Goal: Information Seeking & Learning: Learn about a topic

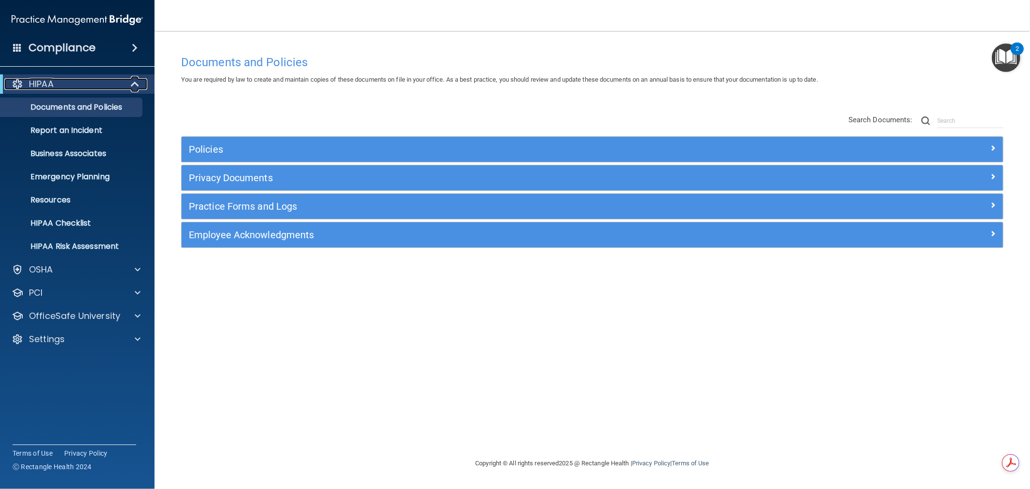
drag, startPoint x: 0, startPoint y: 0, endPoint x: 132, endPoint y: 80, distance: 154.4
click at [132, 81] on span at bounding box center [136, 84] width 8 height 12
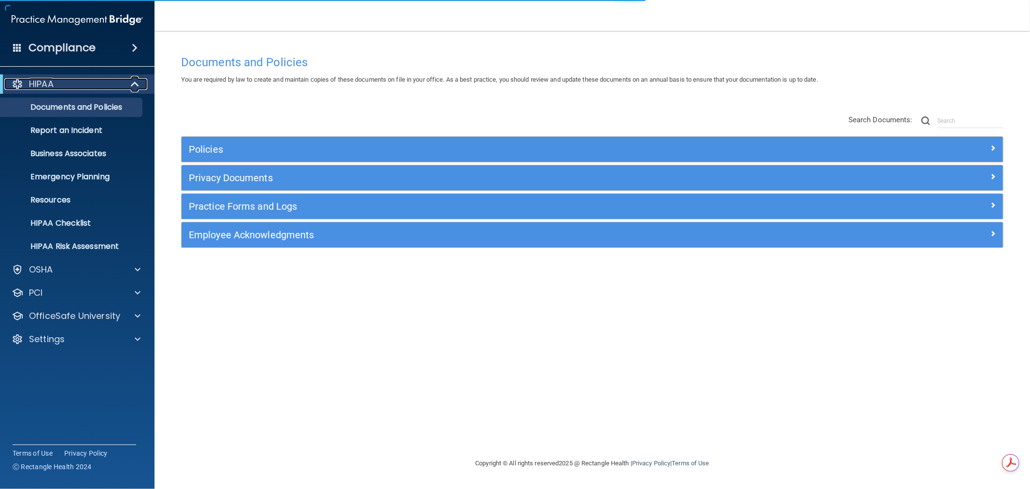
click at [139, 83] on span at bounding box center [136, 84] width 8 height 12
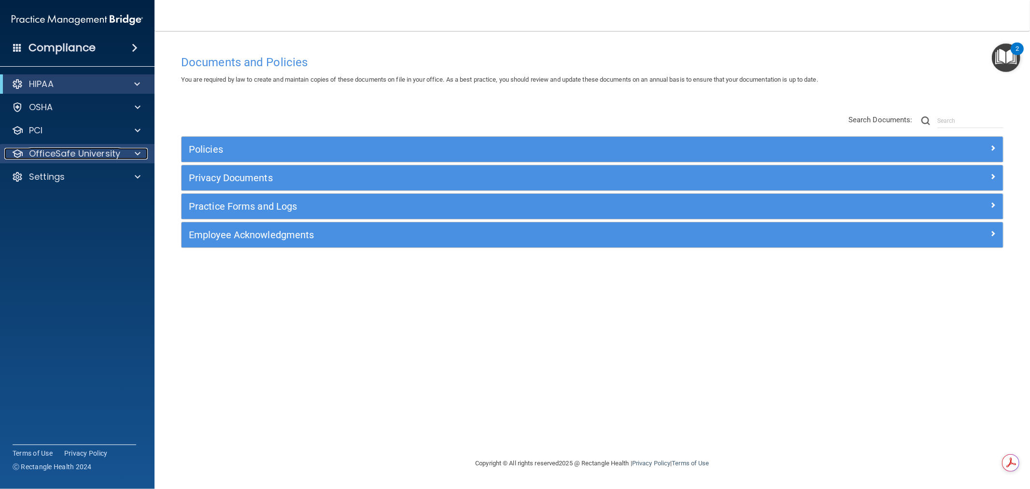
click at [143, 156] on div at bounding box center [136, 154] width 24 height 12
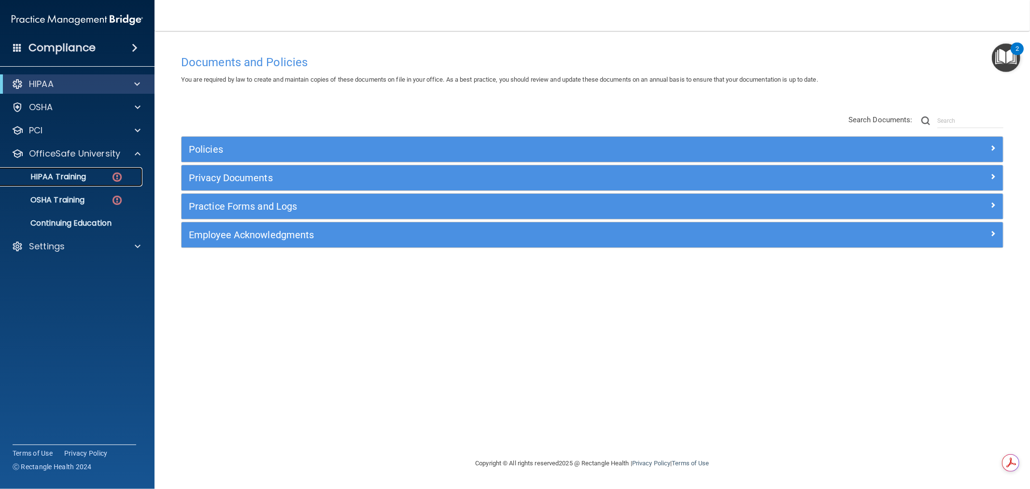
click at [97, 176] on div "HIPAA Training" at bounding box center [72, 177] width 132 height 10
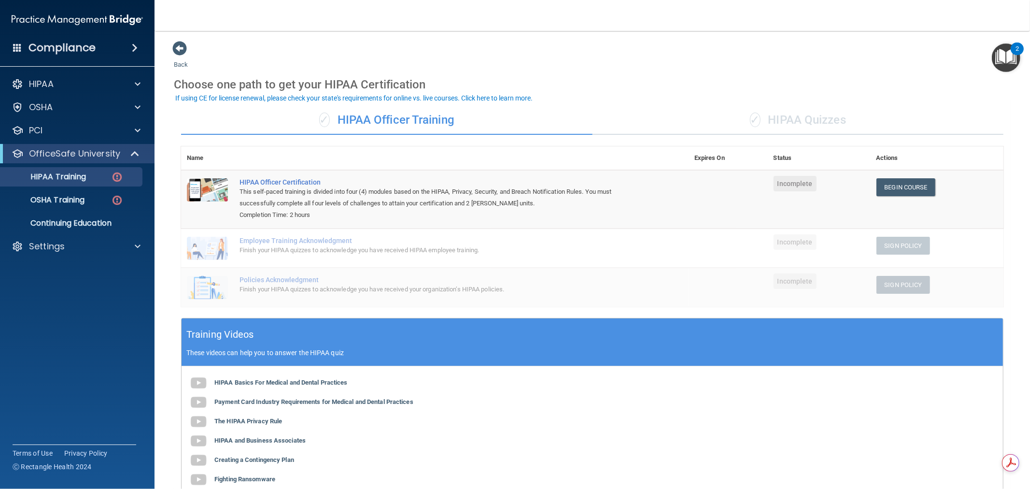
drag, startPoint x: 477, startPoint y: 126, endPoint x: 341, endPoint y: 128, distance: 135.2
click at [341, 128] on div "✓ HIPAA Officer Training" at bounding box center [386, 120] width 411 height 29
drag, startPoint x: 293, startPoint y: 211, endPoint x: 331, endPoint y: 211, distance: 38.1
click at [331, 211] on div "Completion Time: 2 hours" at bounding box center [439, 215] width 401 height 12
click at [323, 213] on div "Completion Time: 2 hours" at bounding box center [439, 215] width 401 height 12
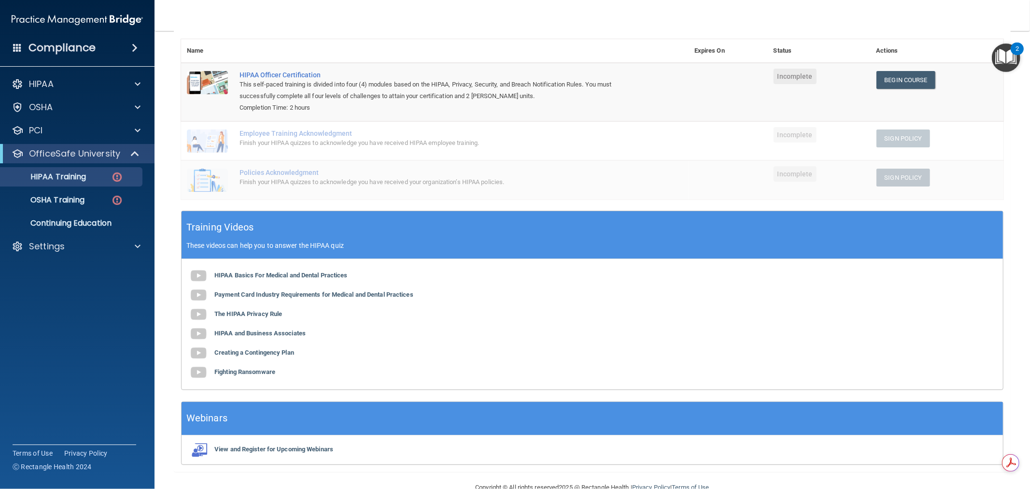
scroll to position [54, 0]
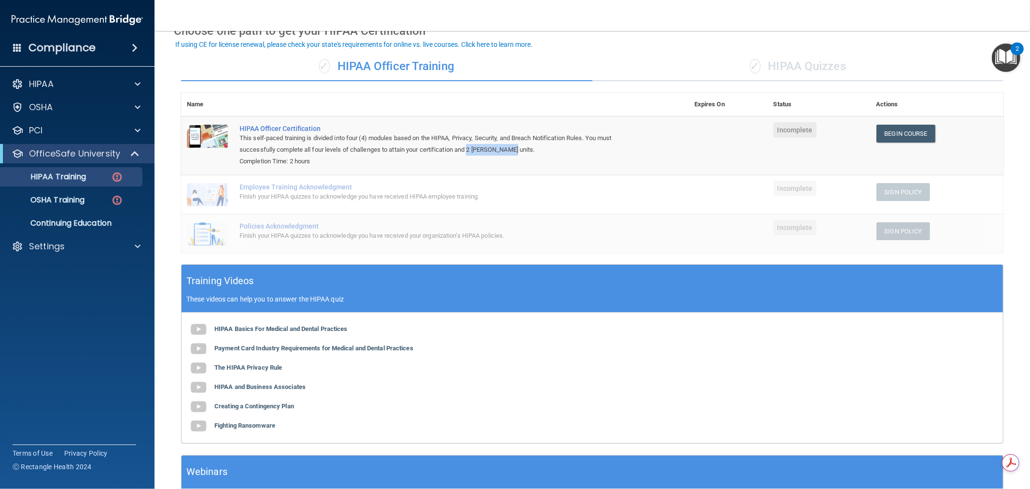
drag, startPoint x: 471, startPoint y: 148, endPoint x: 515, endPoint y: 147, distance: 44.4
click at [515, 147] on div "This self-paced training is divided into four (4) modules based on the HIPAA, P…" at bounding box center [439, 143] width 401 height 23
click at [325, 138] on div "This self-paced training is divided into four (4) modules based on the HIPAA, P…" at bounding box center [439, 143] width 401 height 23
click at [135, 78] on span at bounding box center [138, 84] width 6 height 12
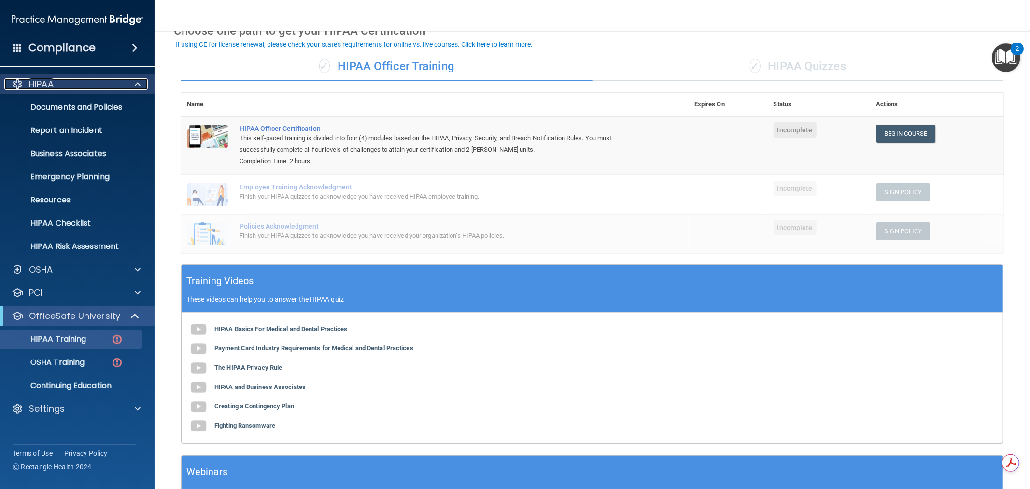
click at [136, 82] on span at bounding box center [138, 84] width 6 height 12
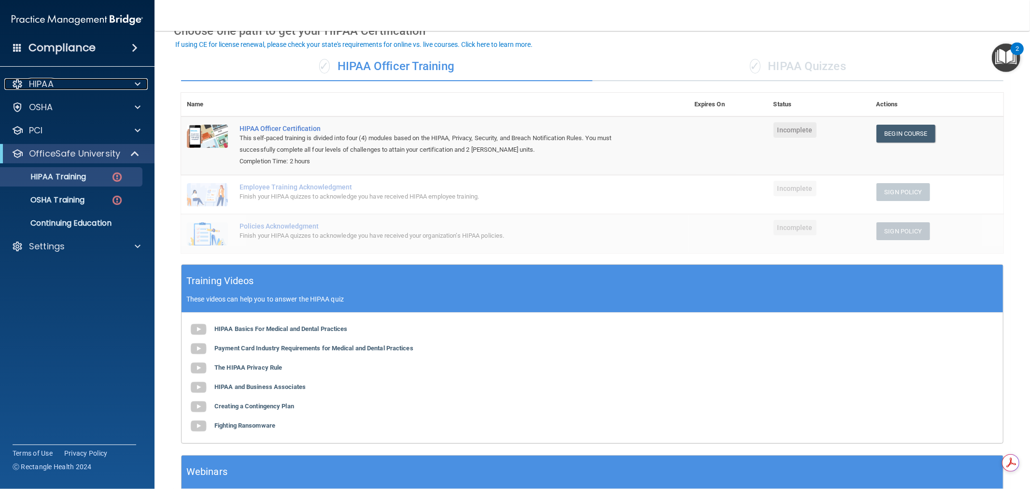
scroll to position [0, 0]
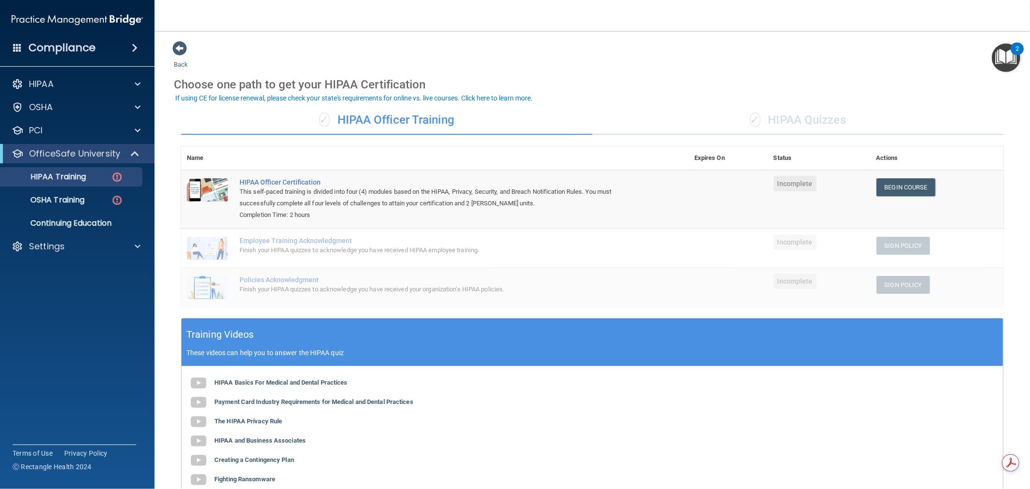
click at [804, 117] on div "✓ HIPAA Quizzes" at bounding box center [797, 120] width 411 height 29
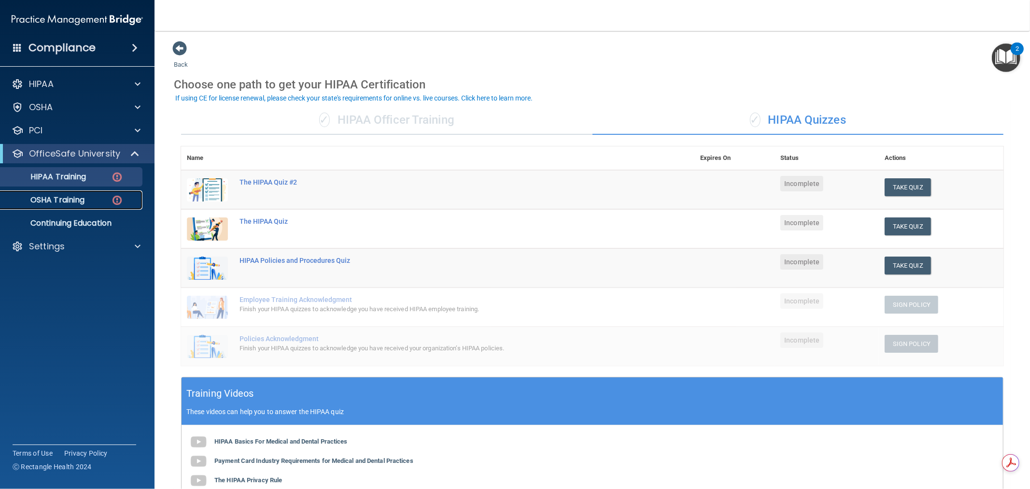
click at [87, 198] on div "OSHA Training" at bounding box center [72, 200] width 132 height 10
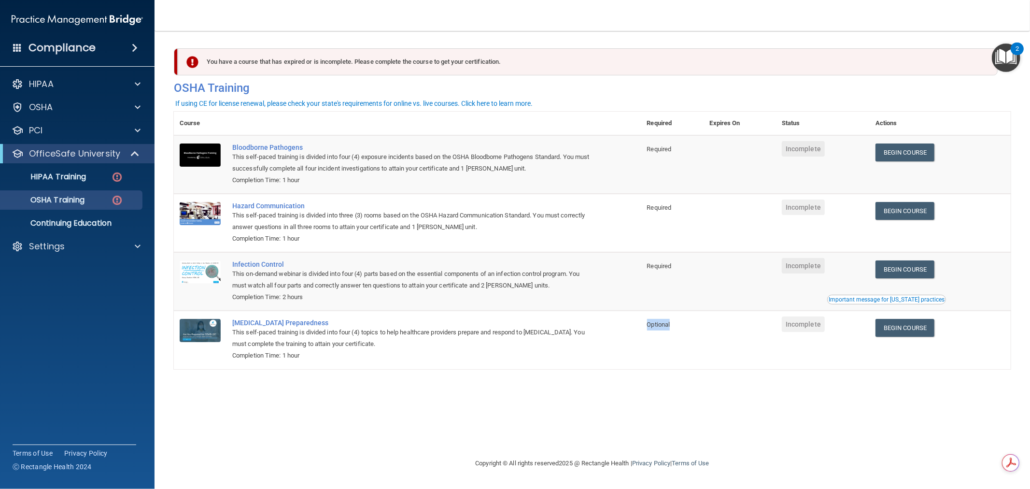
drag, startPoint x: 653, startPoint y: 328, endPoint x: 690, endPoint y: 328, distance: 37.7
click at [690, 328] on td "Optional" at bounding box center [672, 339] width 63 height 58
click at [678, 374] on div "You have a course that has expired or is incomplete. Please complete the course…" at bounding box center [592, 244] width 837 height 407
click at [66, 223] on p "Continuing Education" at bounding box center [72, 223] width 132 height 10
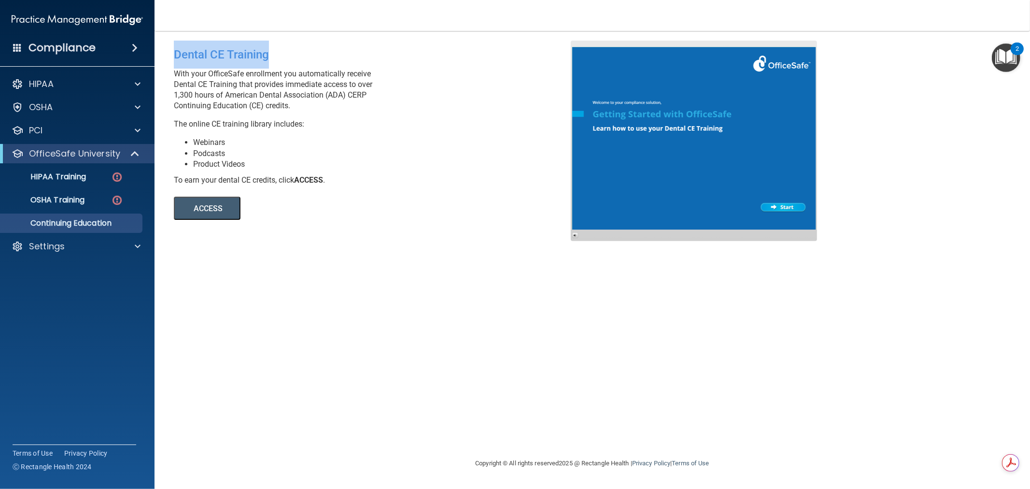
drag, startPoint x: 174, startPoint y: 49, endPoint x: 301, endPoint y: 52, distance: 127.5
click at [300, 51] on div "Dental CE Training" at bounding box center [376, 55] width 404 height 28
click at [367, 256] on div "Dental CE Training With your OfficeSafe enrollment you automatically receive De…" at bounding box center [592, 244] width 837 height 407
click at [218, 206] on button "ACCESS" at bounding box center [207, 208] width 67 height 23
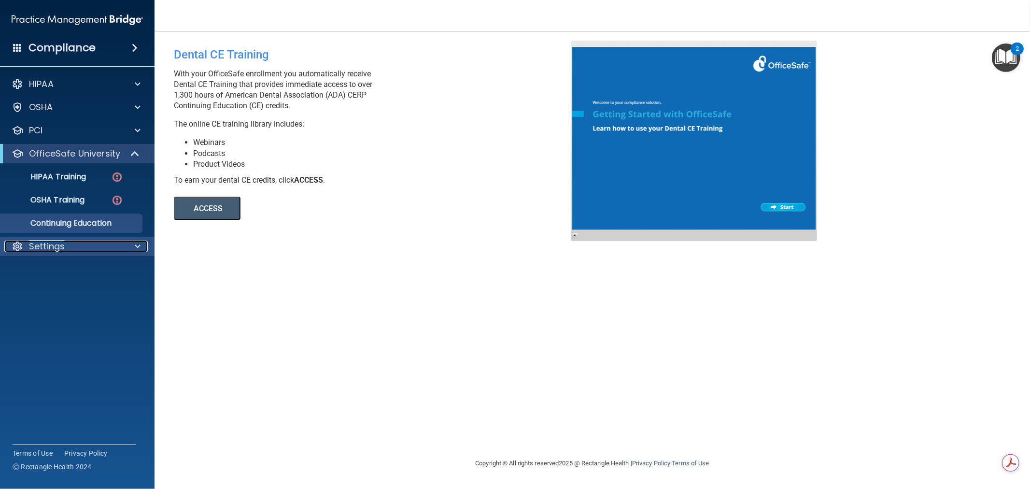
click at [138, 248] on span at bounding box center [138, 246] width 6 height 12
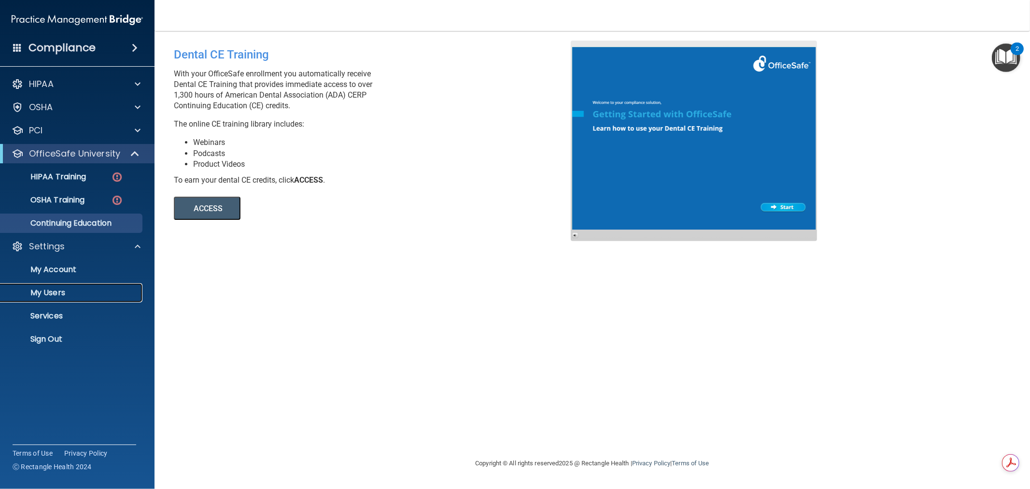
click at [49, 290] on p "My Users" at bounding box center [72, 293] width 132 height 10
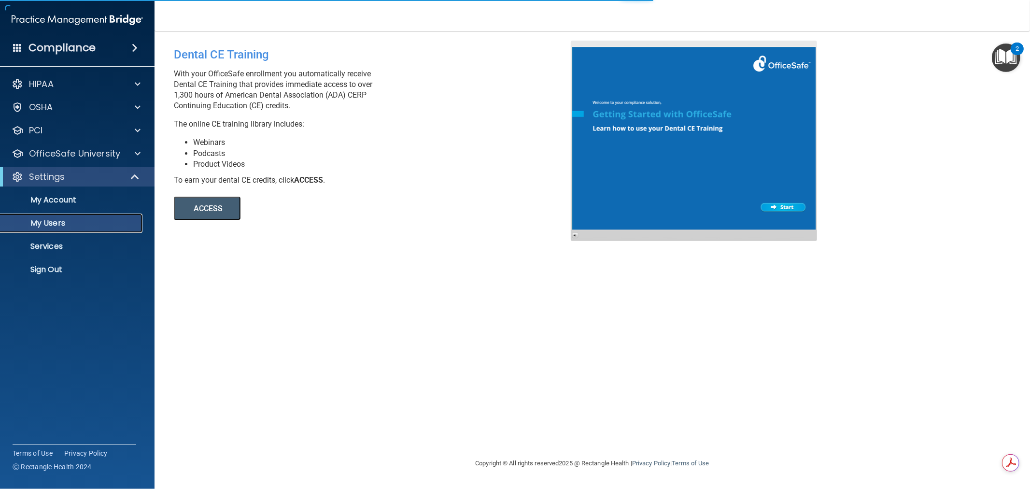
select select "20"
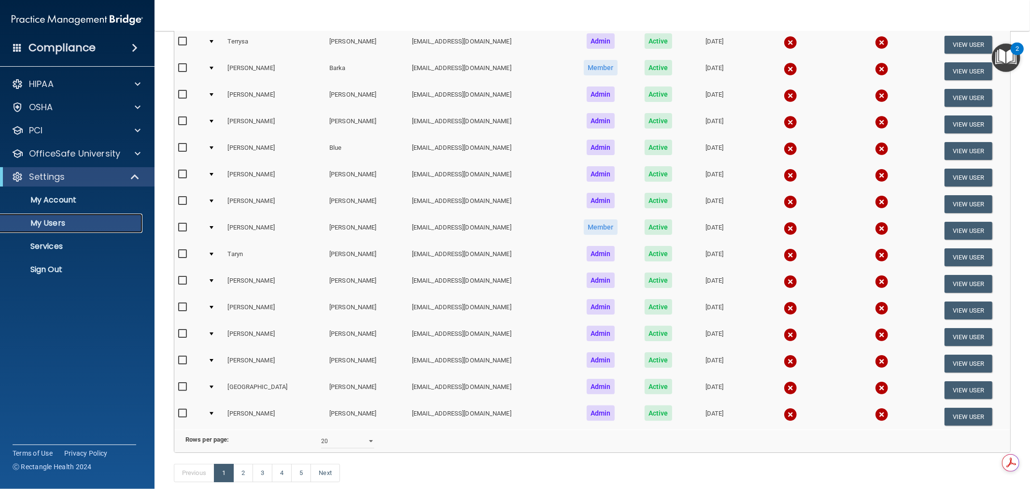
scroll to position [268, 0]
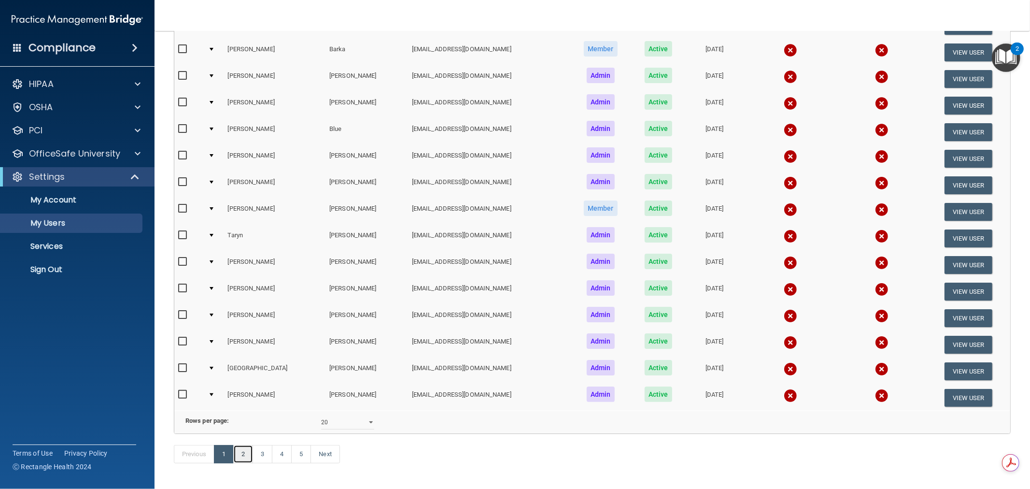
click at [240, 461] on link "2" at bounding box center [243, 454] width 20 height 18
select select "20"
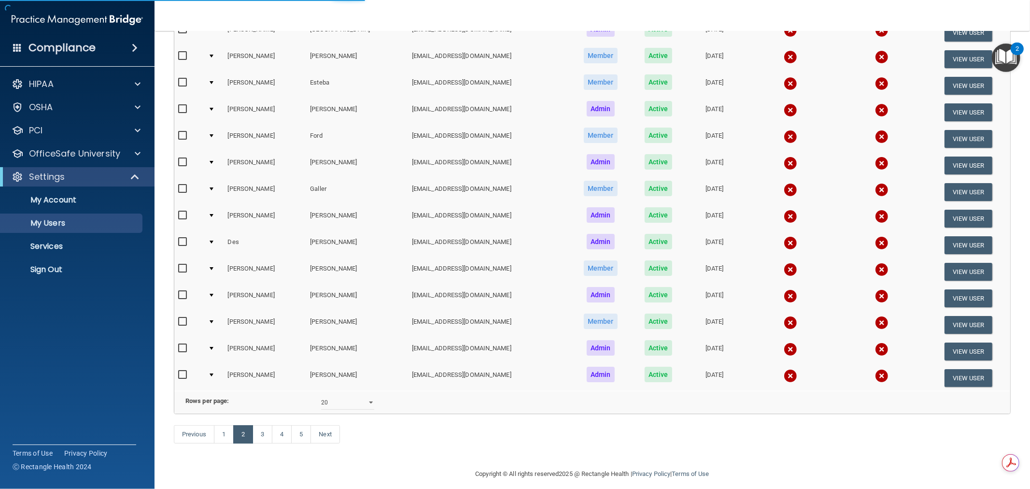
scroll to position [305, 0]
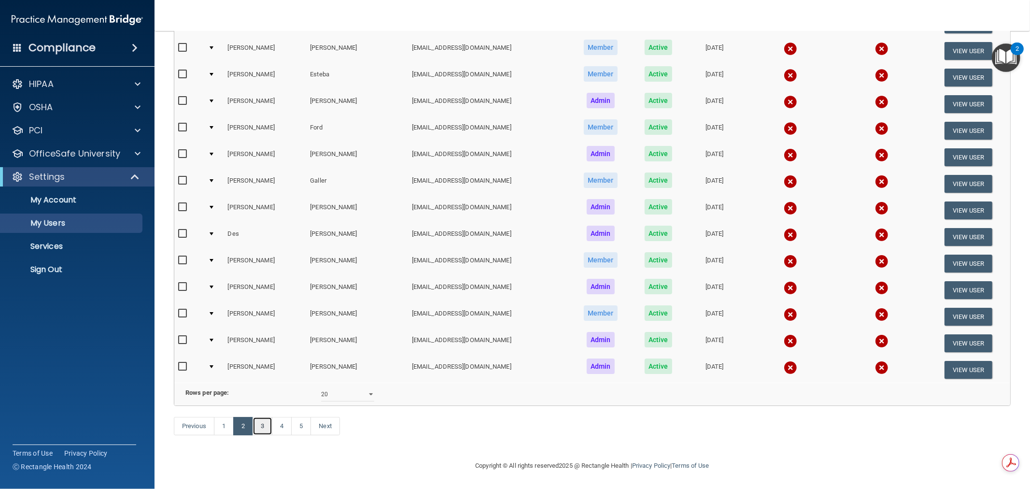
click at [264, 425] on link "3" at bounding box center [263, 426] width 20 height 18
select select "20"
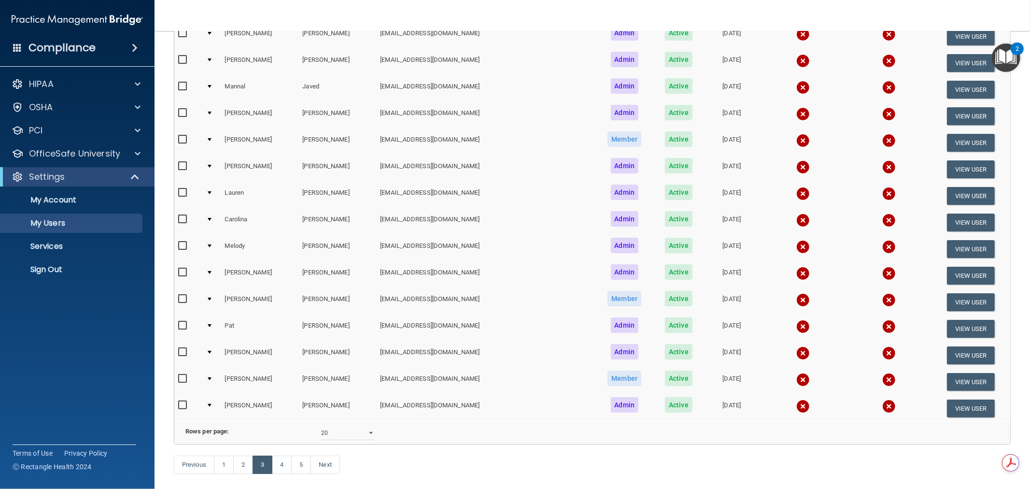
scroll to position [305, 0]
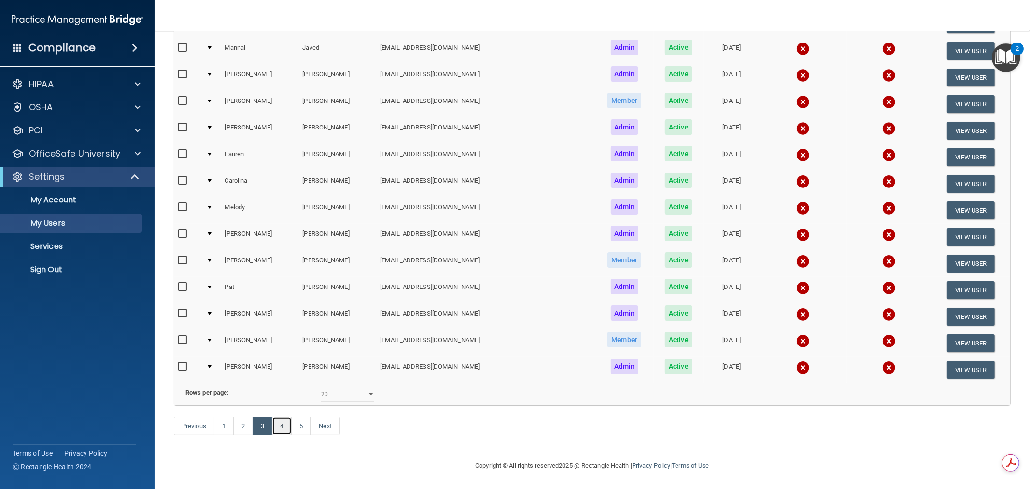
click at [281, 424] on link "4" at bounding box center [282, 426] width 20 height 18
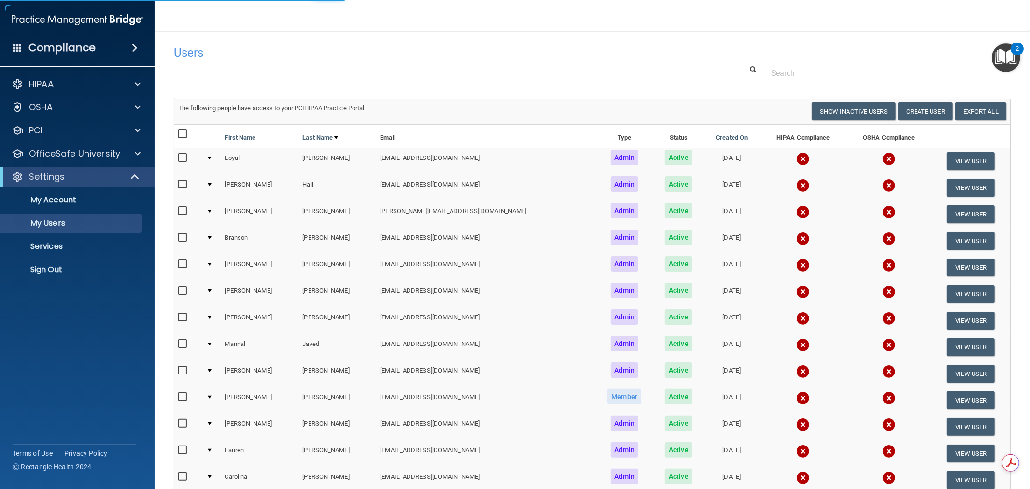
select select "20"
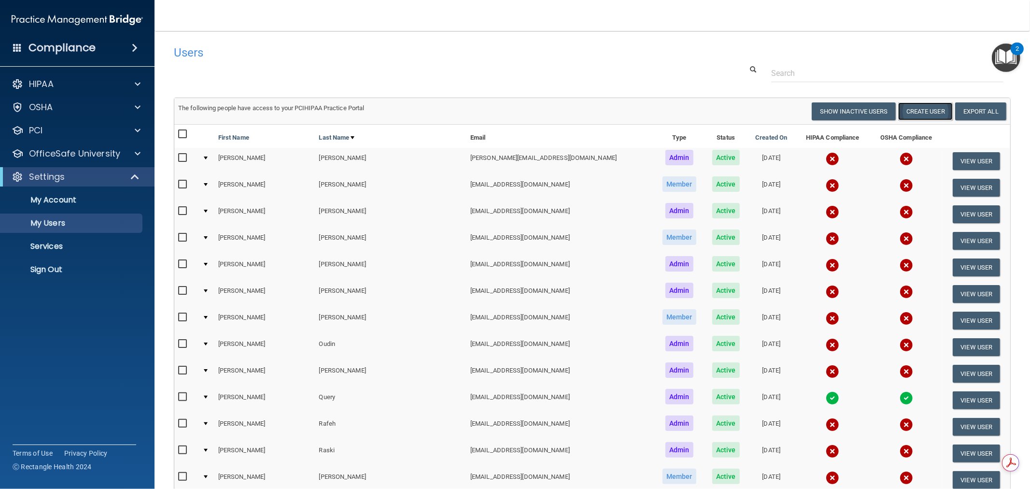
click at [916, 112] on button "Create User" at bounding box center [925, 111] width 55 height 18
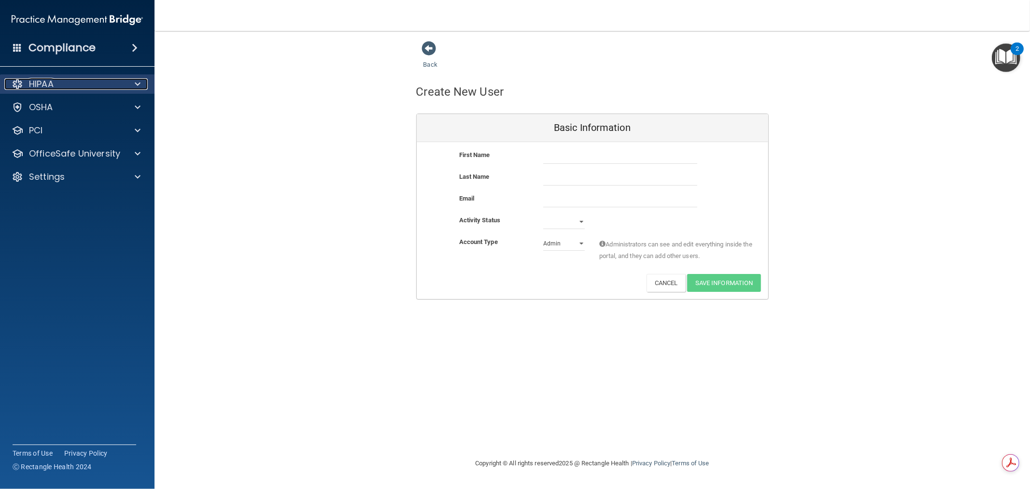
click at [139, 81] on span at bounding box center [138, 84] width 6 height 12
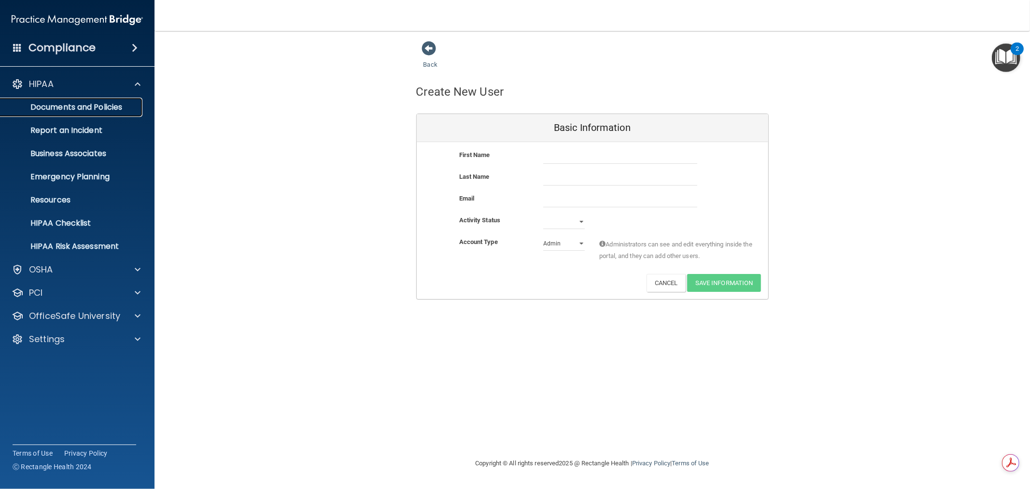
click at [68, 105] on p "Documents and Policies" at bounding box center [72, 107] width 132 height 10
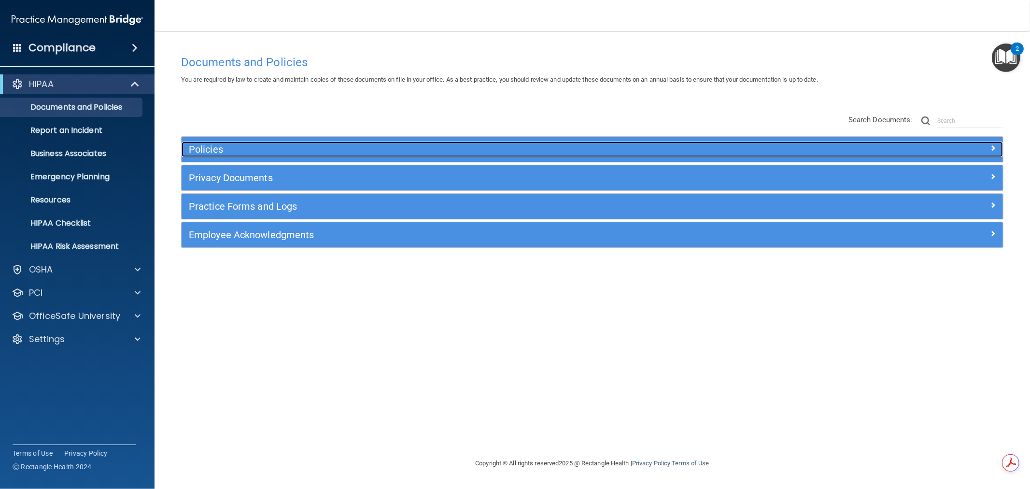
click at [255, 148] on h5 "Policies" at bounding box center [490, 149] width 602 height 11
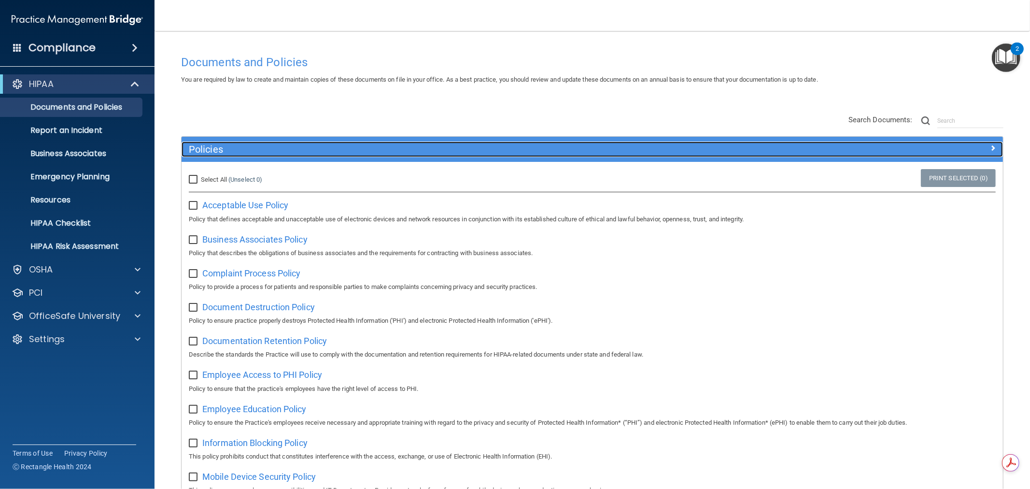
click at [586, 150] on h5 "Policies" at bounding box center [490, 149] width 602 height 11
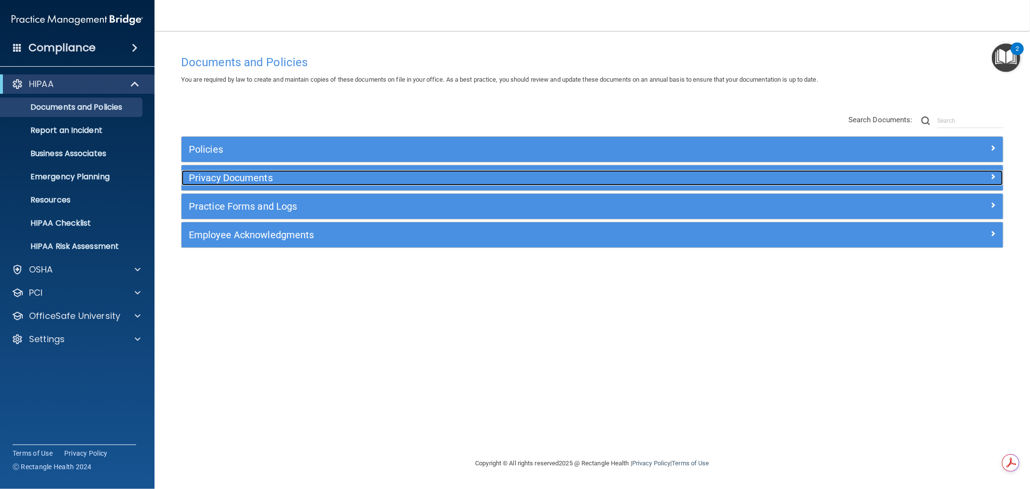
click at [253, 172] on h5 "Privacy Documents" at bounding box center [490, 177] width 602 height 11
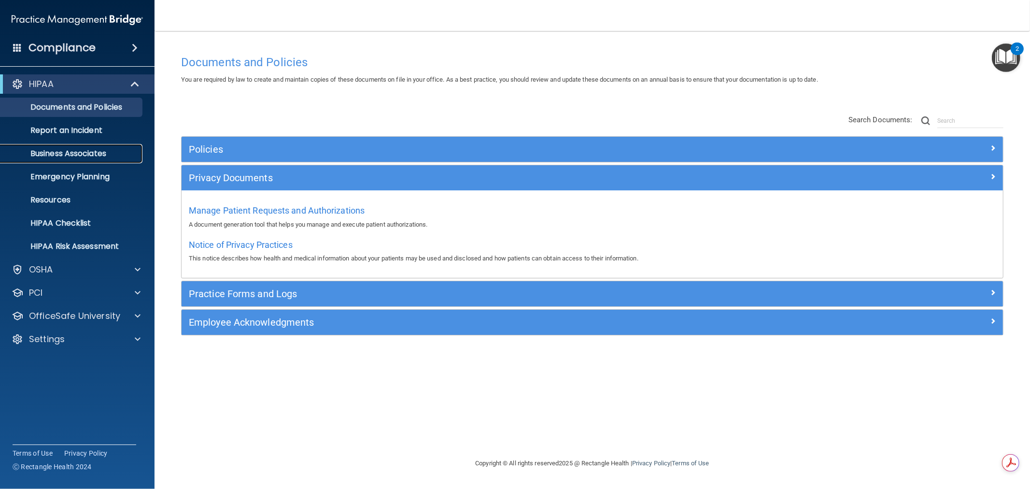
click at [97, 150] on p "Business Associates" at bounding box center [72, 154] width 132 height 10
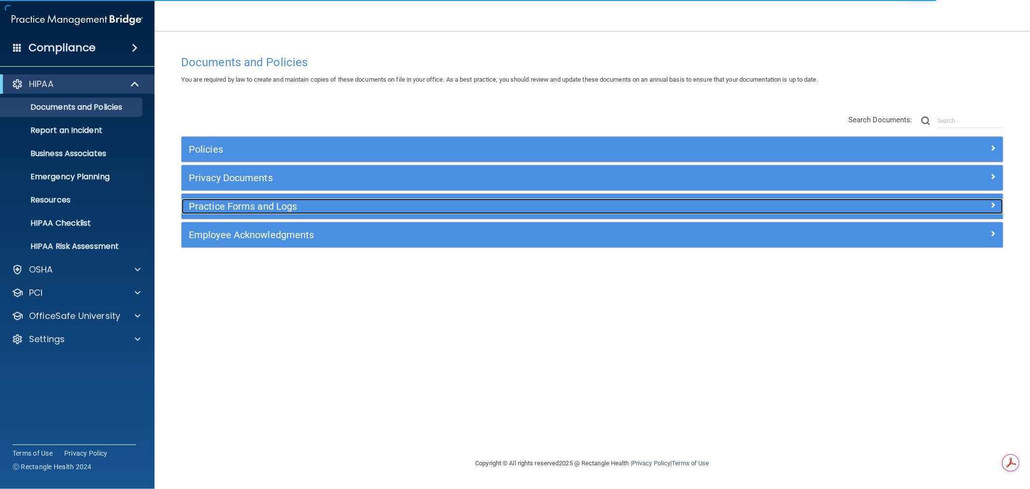
click at [261, 211] on h5 "Practice Forms and Logs" at bounding box center [490, 206] width 602 height 11
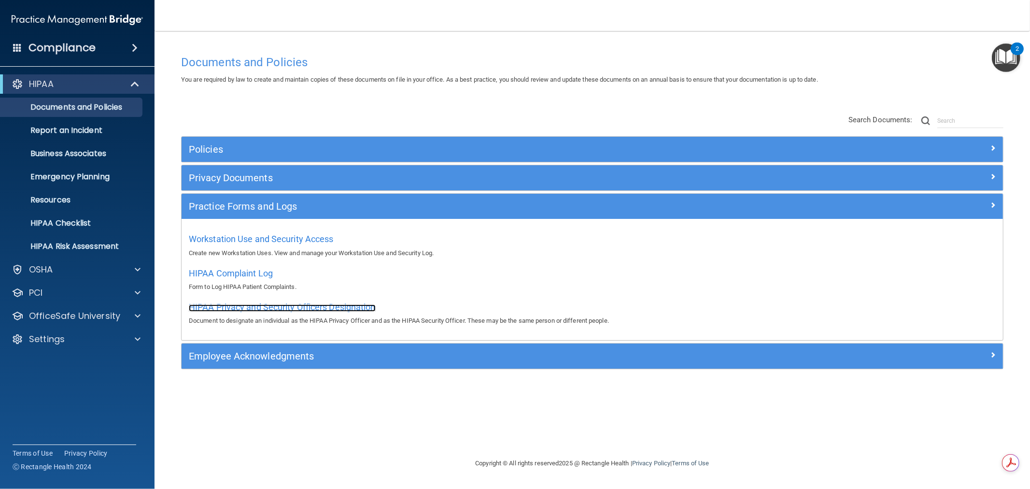
click at [290, 306] on span "HIPAA Privacy and Security Officers Designation" at bounding box center [282, 307] width 187 height 10
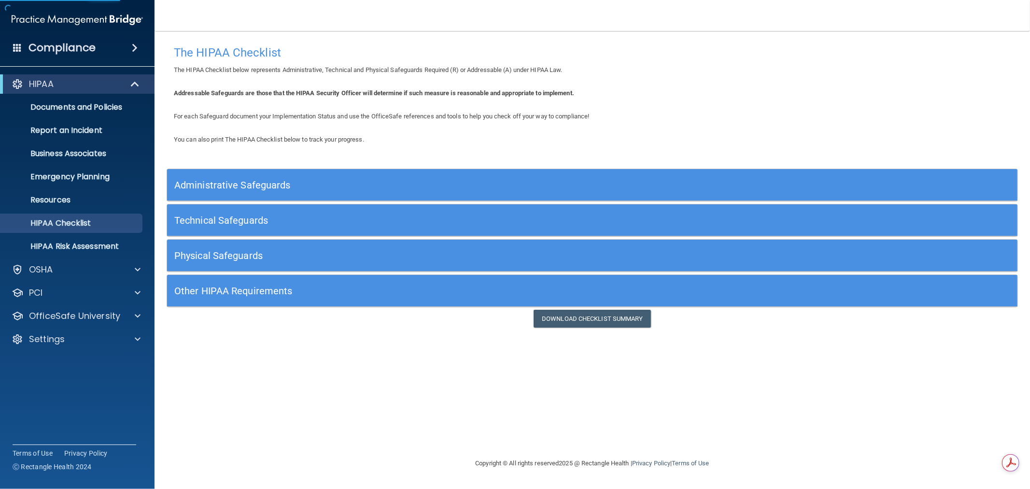
click at [257, 187] on h5 "Administrative Safeguards" at bounding box center [485, 185] width 623 height 11
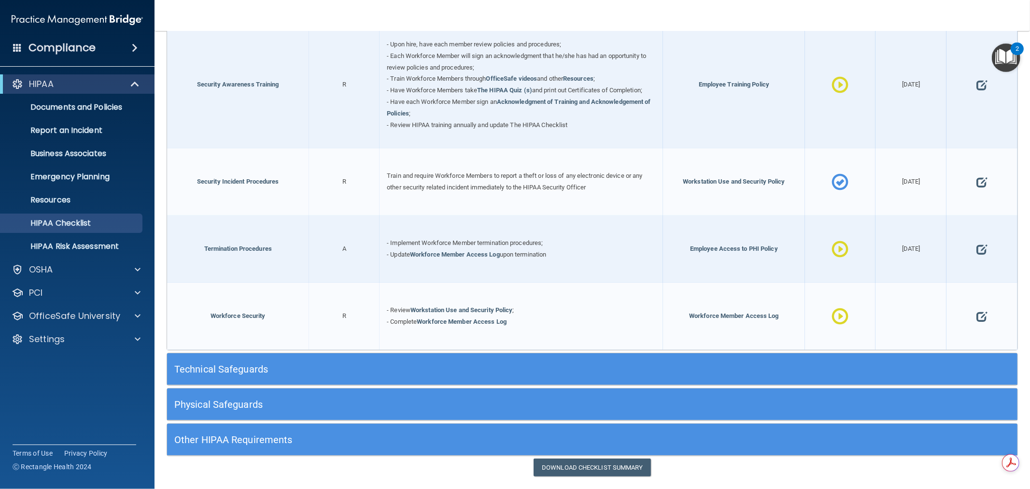
scroll to position [983, 0]
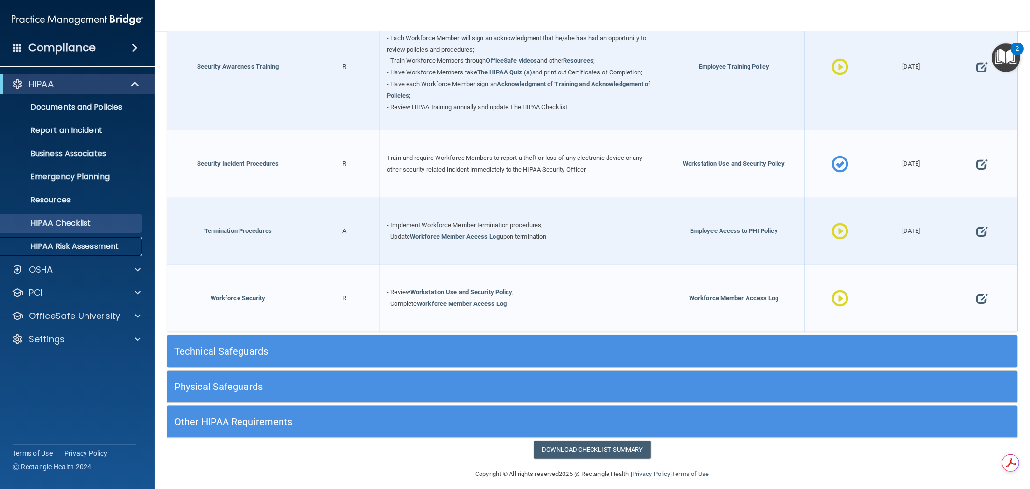
click at [102, 250] on p "HIPAA Risk Assessment" at bounding box center [72, 246] width 132 height 10
